Goal: Task Accomplishment & Management: Use online tool/utility

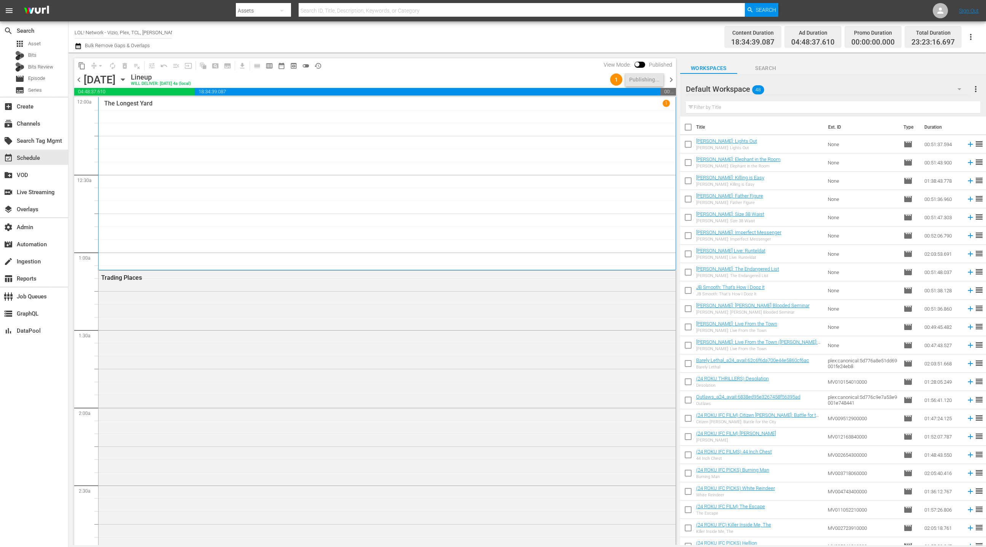
scroll to position [1232, 0]
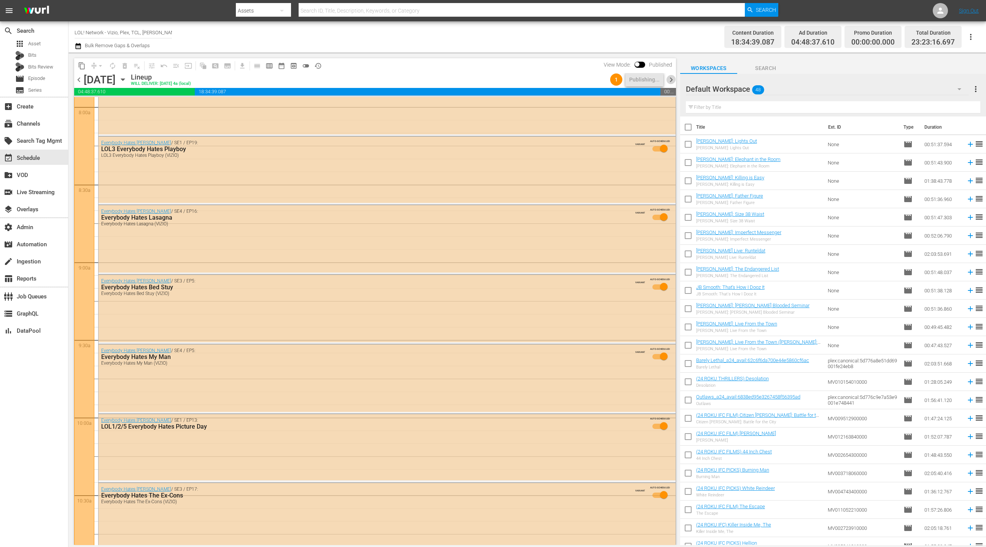
click at [674, 82] on span "chevron_right" at bounding box center [671, 80] width 10 height 10
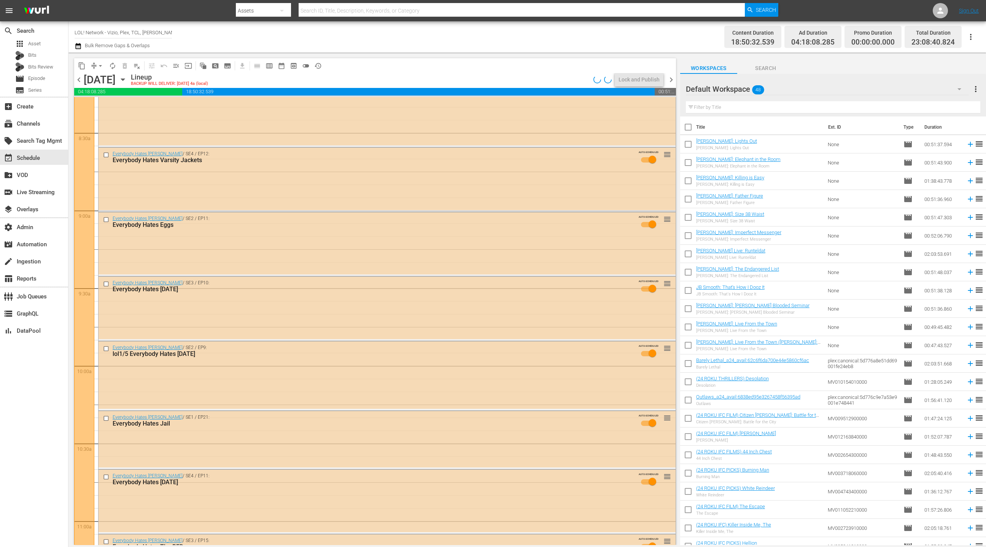
scroll to position [1245, 0]
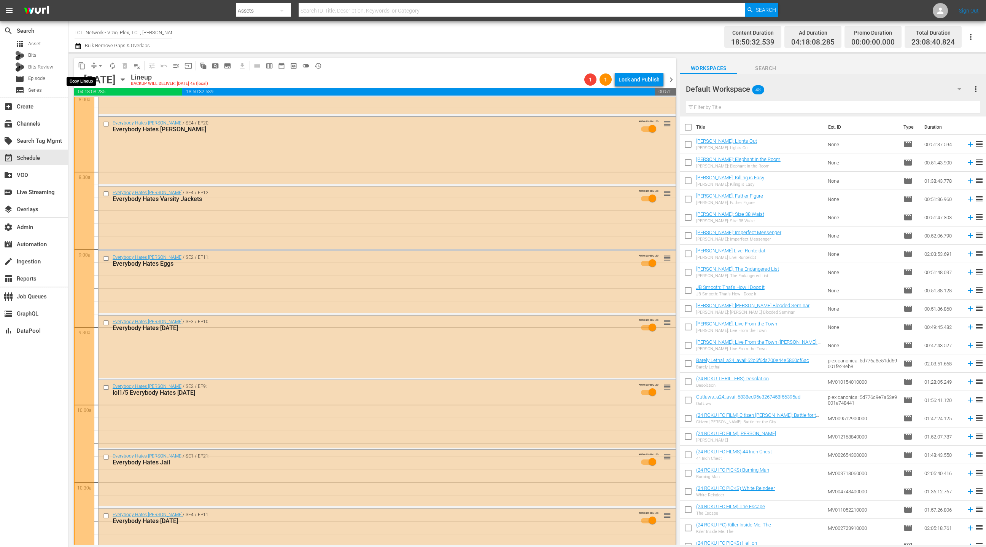
click at [82, 65] on span "content_copy" at bounding box center [82, 66] width 8 height 8
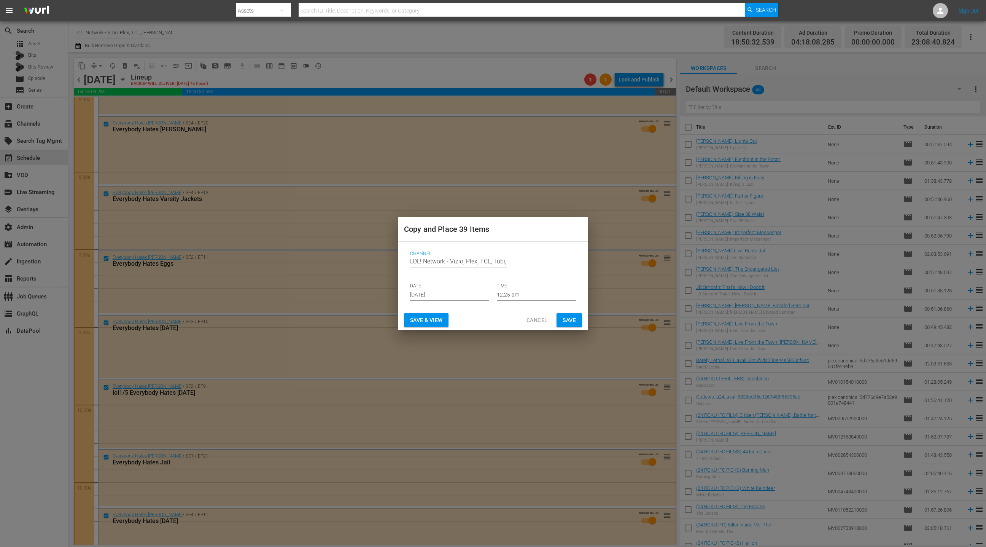
click at [410, 259] on input "LOL! Network - Vizio, Plex, TCL, Tubi, Philo, LG, FireTV" at bounding box center [458, 261] width 97 height 18
drag, startPoint x: 410, startPoint y: 259, endPoint x: 532, endPoint y: 264, distance: 122.6
click at [532, 264] on div "Channel Channel Title LOL! Network - Vizio, Plex, TCL, Tubi, Philo, LG, FireTV" at bounding box center [493, 263] width 166 height 24
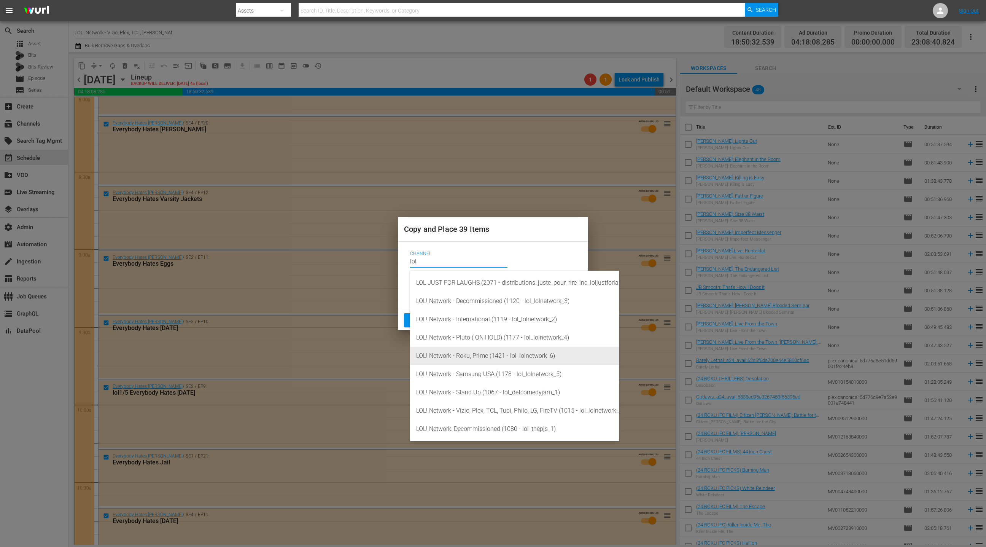
click at [506, 355] on div "LOL! Network - Roku, Prime (1421 - lol_lolnetwork_6)" at bounding box center [514, 355] width 197 height 18
type input "LOL! Network - Roku, Prime (1421 - lol_lolnetwork_6)"
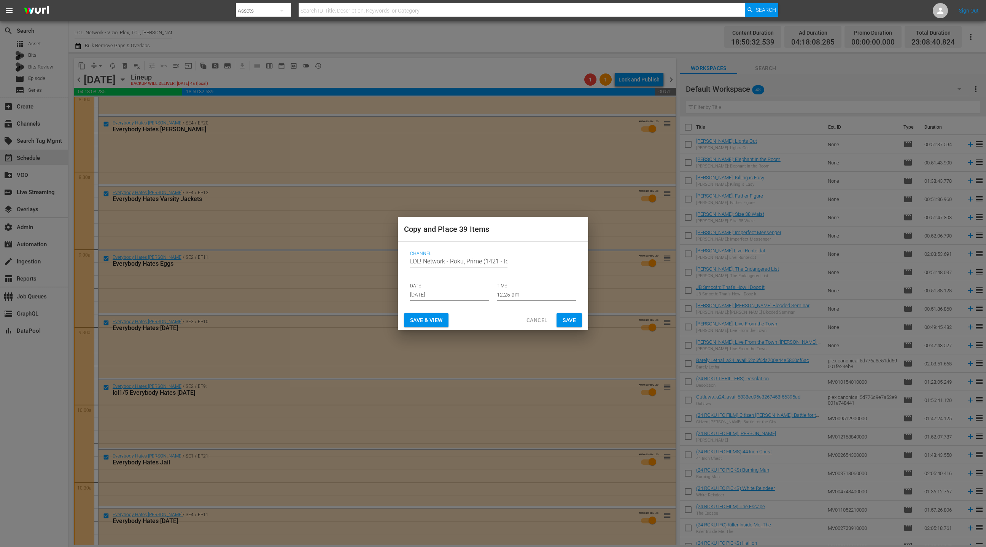
click at [566, 318] on span "Save" at bounding box center [569, 320] width 13 height 10
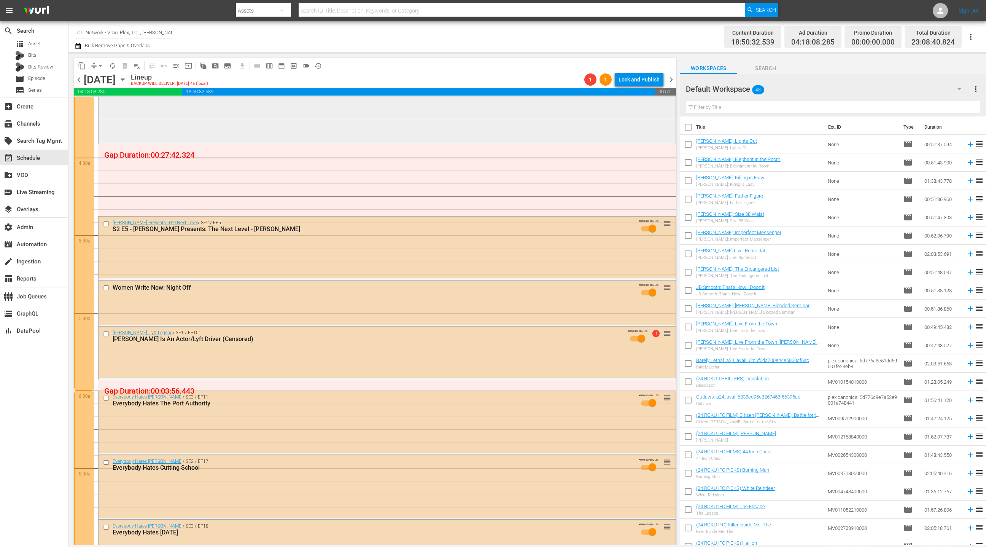
scroll to position [653, 0]
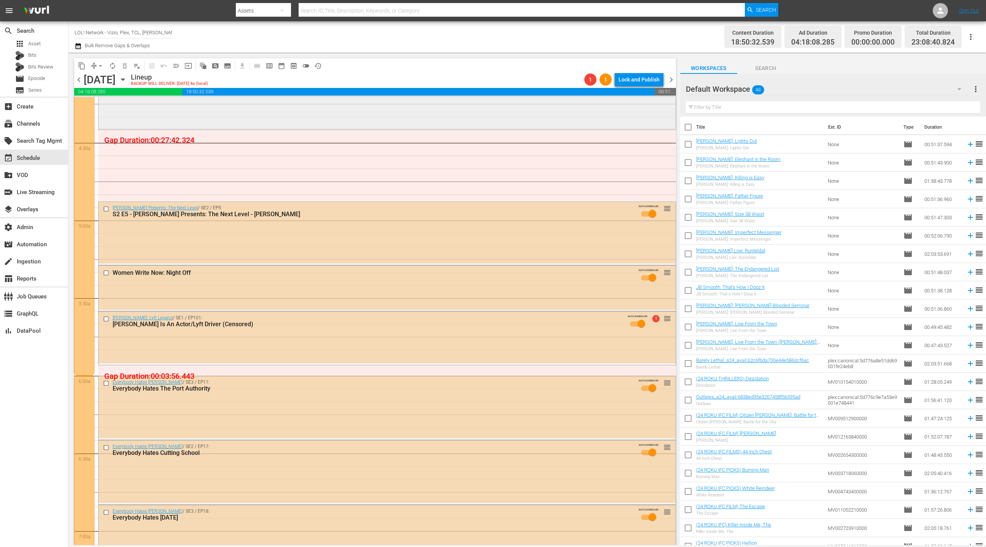
click at [383, 221] on div "[PERSON_NAME] Presents: The Next Level / SE2 / EP5: S2 E5 - [PERSON_NAME] Prese…" at bounding box center [387, 213] width 577 height 23
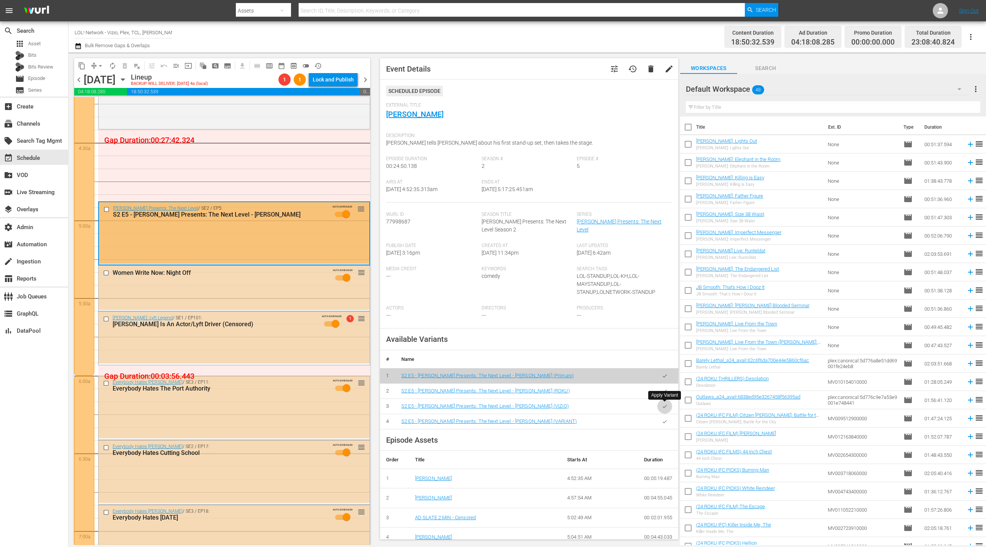
click at [663, 408] on icon "button" at bounding box center [665, 406] width 6 height 6
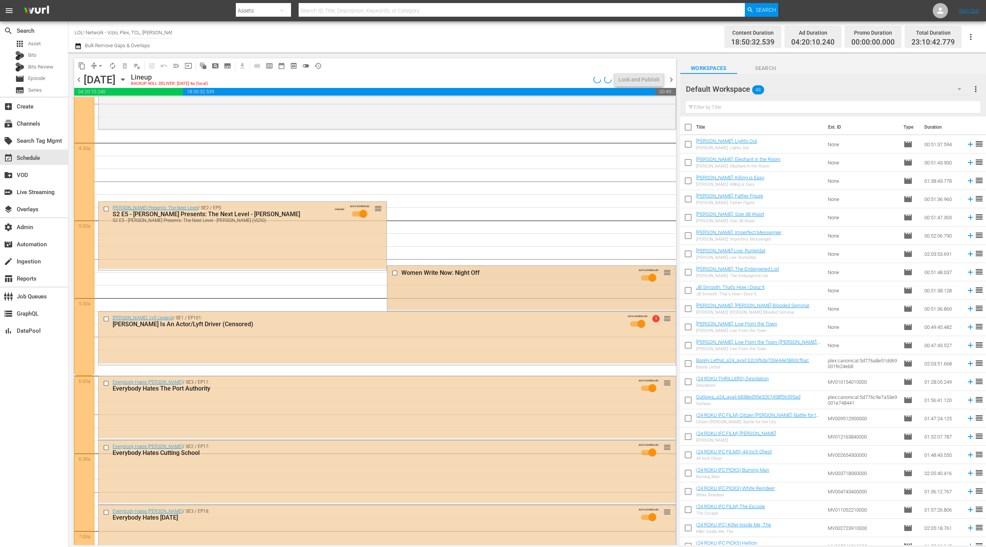
click at [448, 292] on div "Women Write Now: Night Off AUTO-SCHEDULED reorder" at bounding box center [531, 287] width 288 height 44
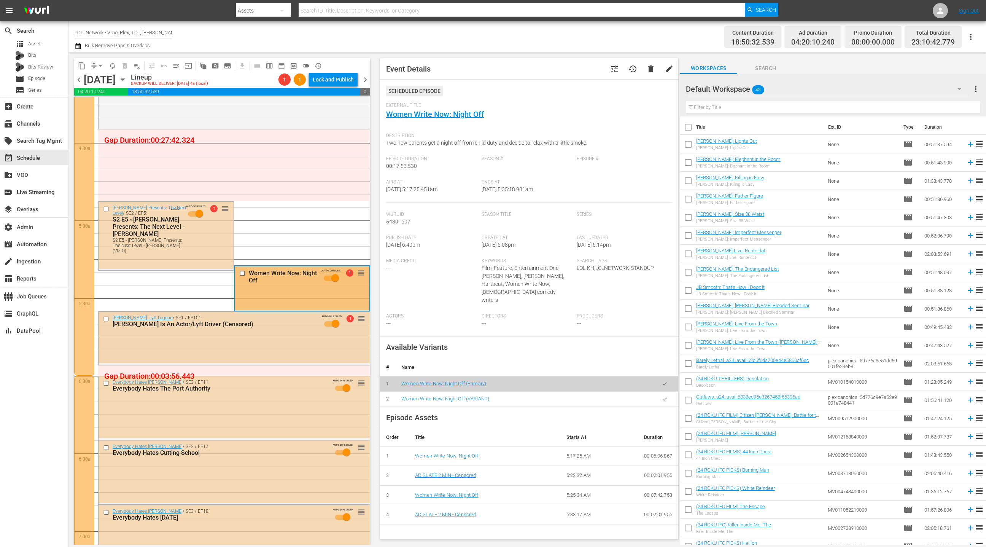
click at [302, 350] on div "[PERSON_NAME]: Lyft Legend / SE1 / EP101: [PERSON_NAME] Is An Actor/Lyft Driver…" at bounding box center [234, 337] width 271 height 51
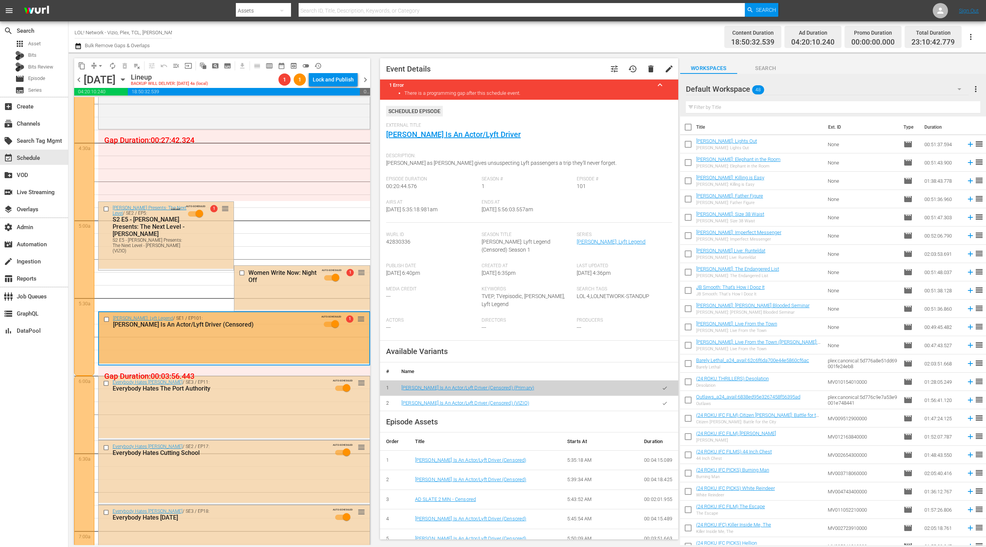
click at [664, 405] on icon "button" at bounding box center [665, 403] width 6 height 6
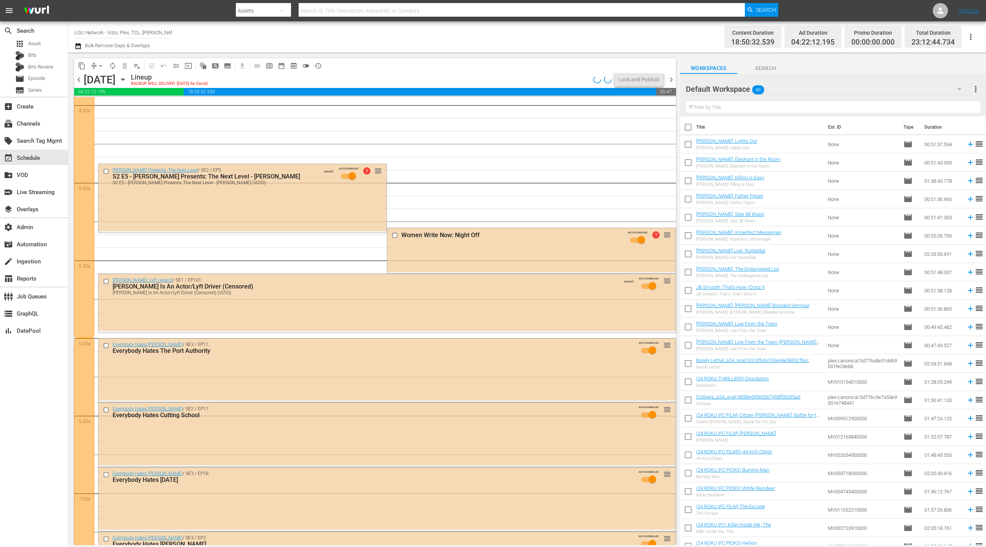
scroll to position [745, 0]
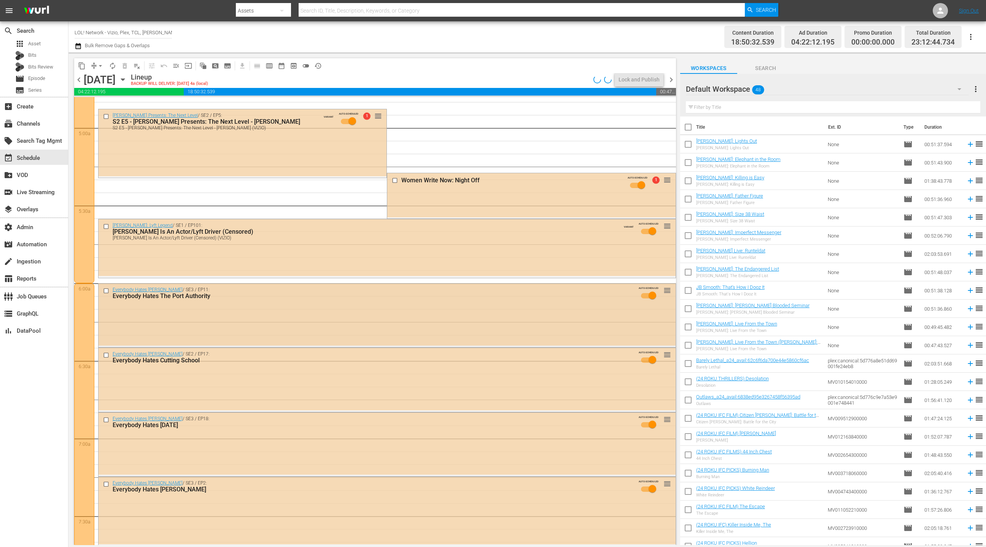
click at [342, 315] on div "Everybody Hates [PERSON_NAME] / SE3 / EP11: Everybody Hates The Port Authority …" at bounding box center [387, 314] width 577 height 62
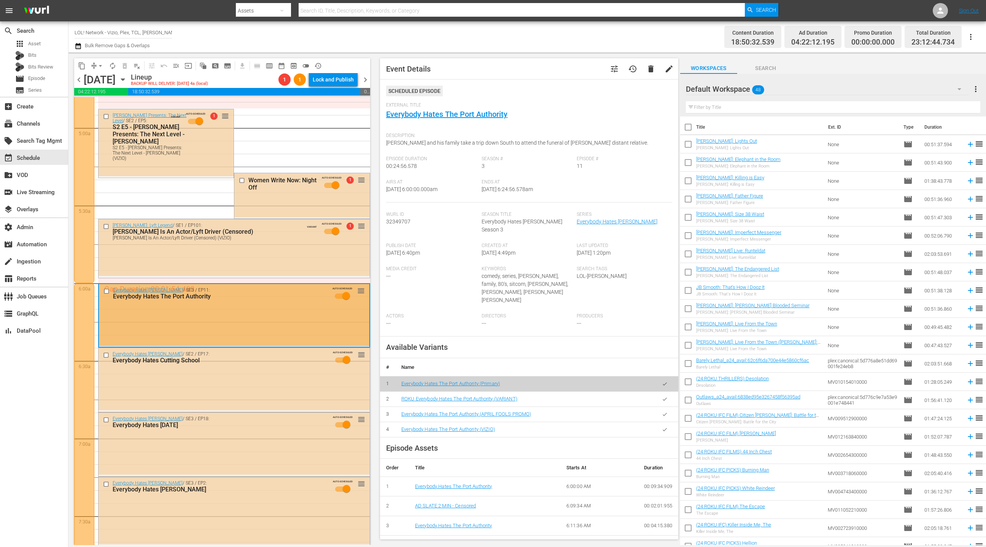
click at [285, 344] on div "Everybody Hates [PERSON_NAME] / SE3 / EP11: Everybody Hates The Port Authority …" at bounding box center [234, 315] width 270 height 62
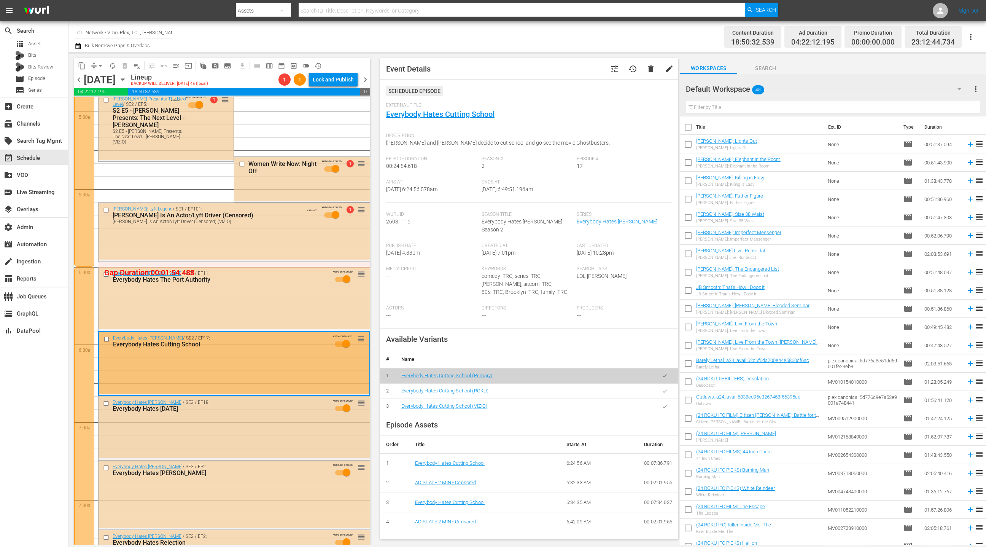
scroll to position [856, 0]
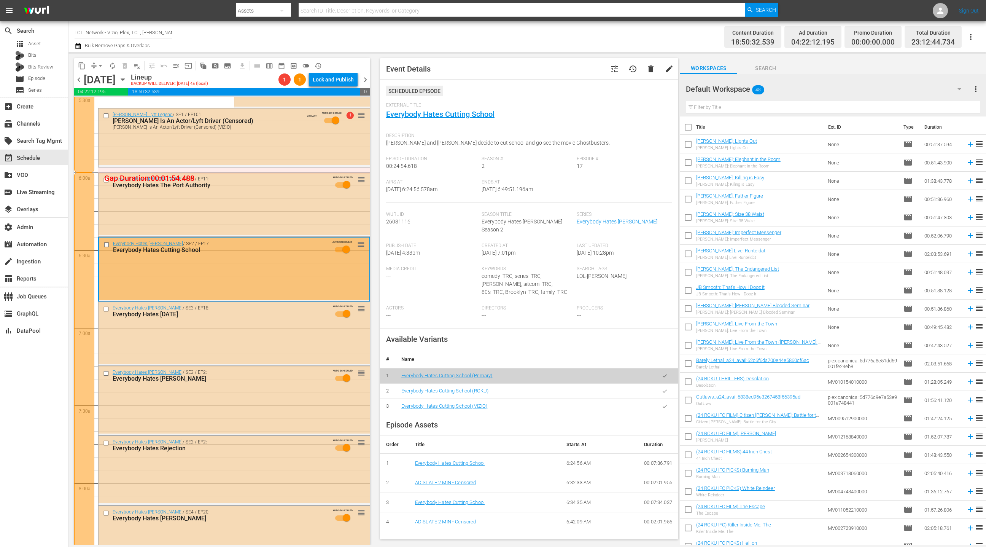
click at [663, 401] on button "button" at bounding box center [664, 406] width 15 height 15
